Goal: Task Accomplishment & Management: Manage account settings

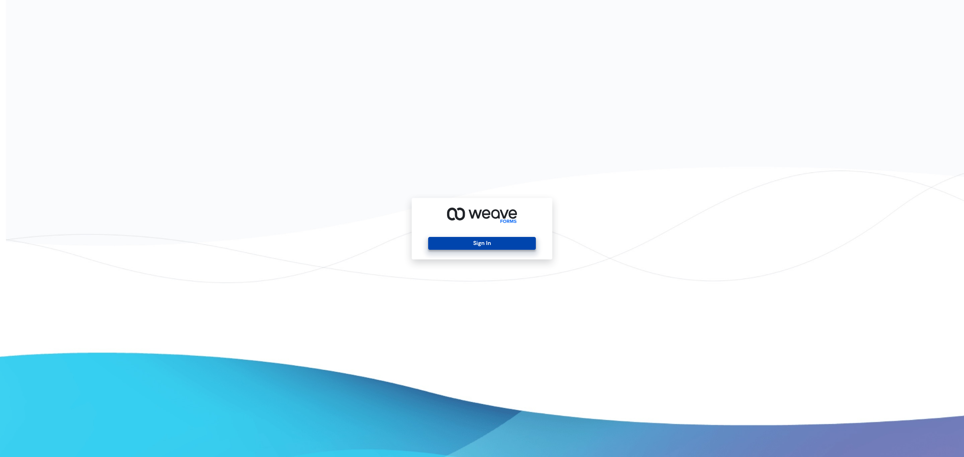
click at [480, 246] on button "Sign In" at bounding box center [481, 243] width 107 height 13
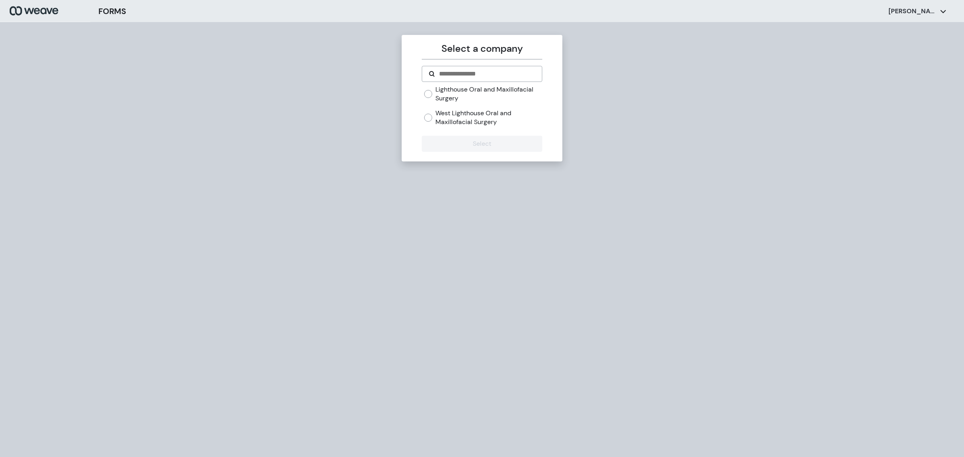
click at [445, 110] on label "West Lighthouse Oral and Maxillofacial Surgery" at bounding box center [488, 117] width 106 height 17
click at [448, 136] on button "Select" at bounding box center [482, 144] width 120 height 16
